Goal: Task Accomplishment & Management: Manage account settings

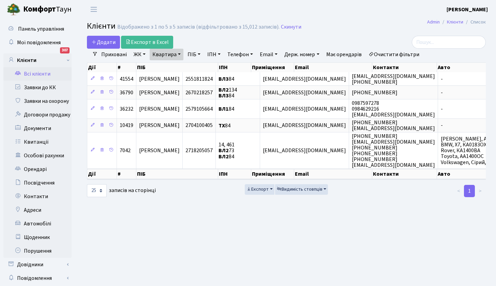
select select "25"
click at [175, 56] on link "Квартира" at bounding box center [167, 55] width 34 height 12
drag, startPoint x: 168, startPoint y: 70, endPoint x: 143, endPoint y: 67, distance: 26.1
click at [143, 67] on div "Додати Експорт в Excel Фільтри Приховані ЖК ТХ, вул. Ділова, 1/2 ВЛ1, Ужгородсь…" at bounding box center [286, 117] width 409 height 162
click at [170, 51] on link "Квартира" at bounding box center [167, 55] width 34 height 12
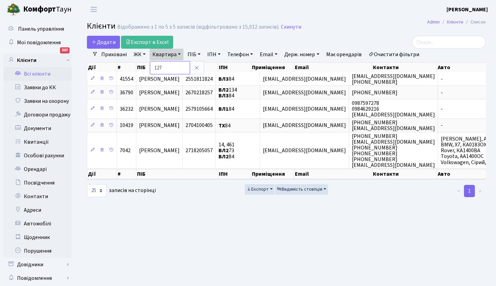
type input "127"
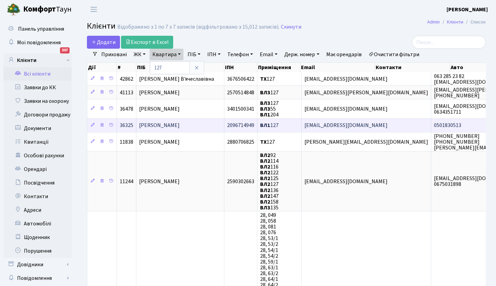
click at [178, 127] on span "[PERSON_NAME] [PERSON_NAME]" at bounding box center [159, 126] width 41 height 8
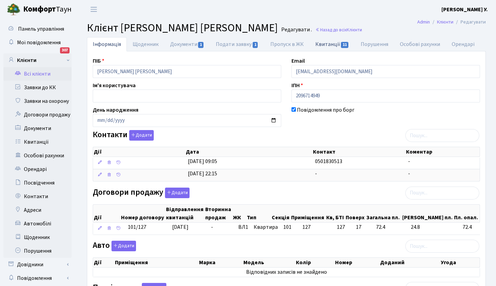
click at [331, 43] on link "Квитанції 11" at bounding box center [332, 44] width 45 height 14
select select "25"
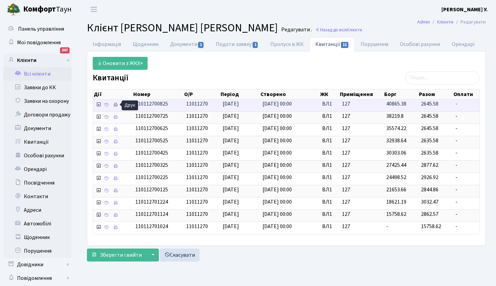
click at [117, 105] on icon at bounding box center [115, 105] width 5 height 5
